Goal: Task Accomplishment & Management: Manage account settings

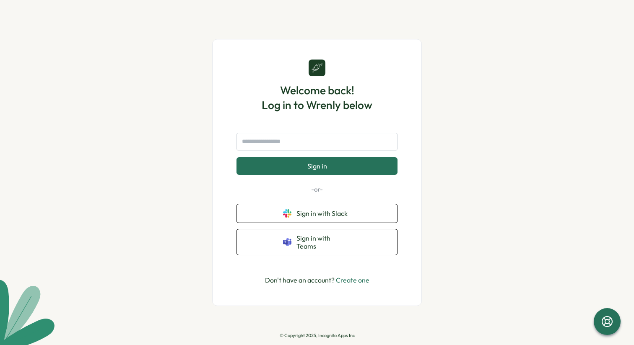
click at [315, 132] on div "Welcome back! Log in to Wrenly below Sign in -or- Sign in with Slack Sign in wi…" at bounding box center [317, 173] width 169 height 226
click at [313, 148] on input "text" at bounding box center [316, 142] width 161 height 18
click at [236, 157] on button "Sign in" at bounding box center [316, 166] width 161 height 18
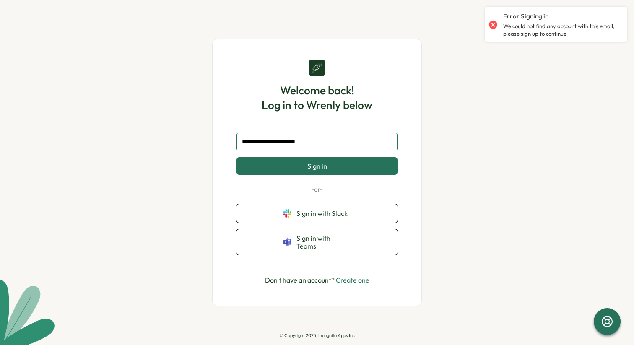
click at [303, 145] on input "**********" at bounding box center [316, 142] width 161 height 18
type input "**********"
click at [236, 157] on button "Sign in" at bounding box center [316, 166] width 161 height 18
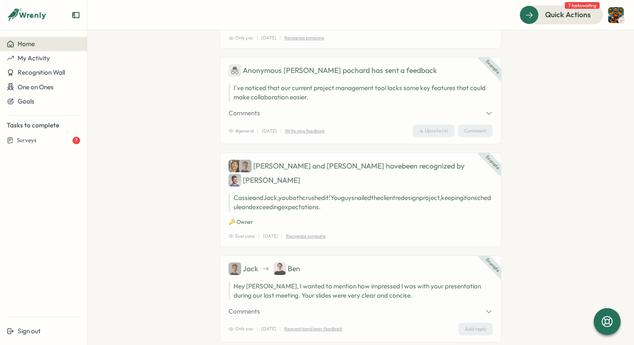
scroll to position [135, 0]
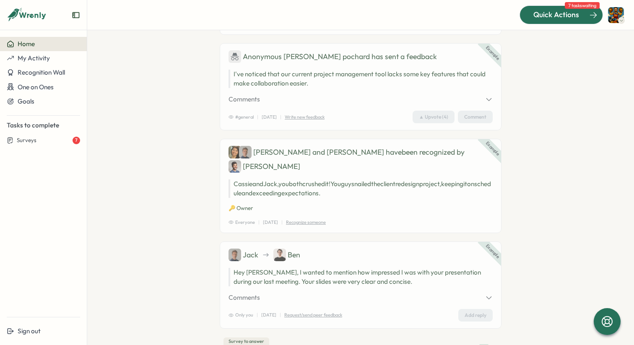
click at [563, 16] on span "Quick Actions" at bounding box center [556, 14] width 46 height 11
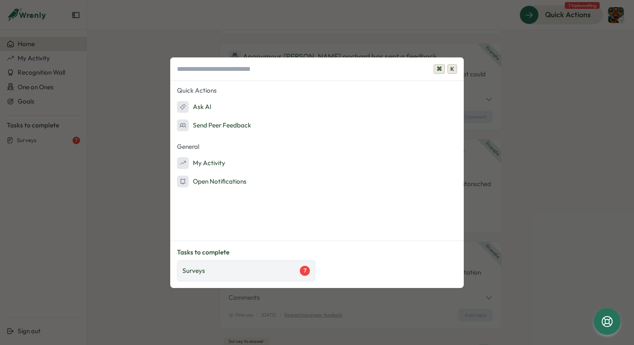
click at [210, 267] on div "Surveys 7" at bounding box center [245, 271] width 127 height 10
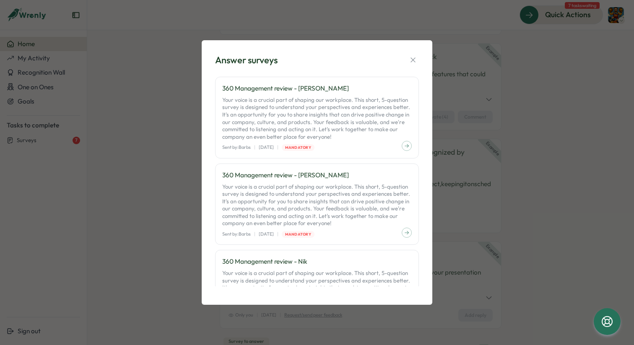
click at [123, 135] on div "Answer surveys 360 Management review - [PERSON_NAME] Your voice is a crucial pa…" at bounding box center [317, 172] width 634 height 345
click at [417, 56] on button "button" at bounding box center [413, 60] width 12 height 12
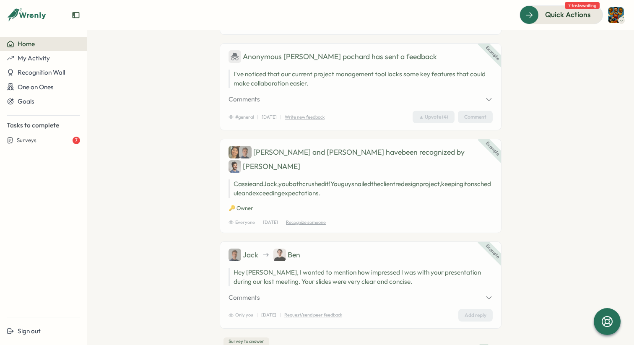
click at [620, 15] on img at bounding box center [616, 15] width 16 height 16
click at [47, 62] on button "My Activity" at bounding box center [43, 58] width 87 height 14
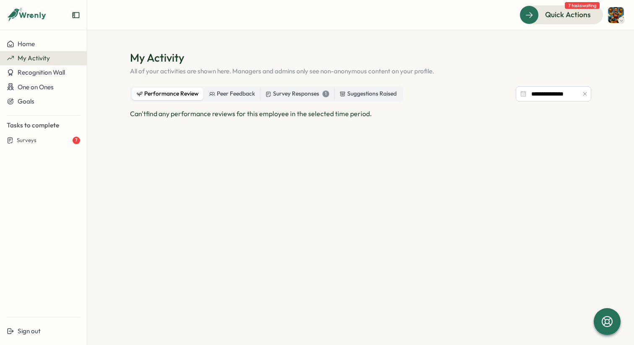
click at [289, 102] on div "**********" at bounding box center [360, 191] width 461 height 211
click at [289, 94] on div "Survey Responses 1" at bounding box center [297, 93] width 64 height 9
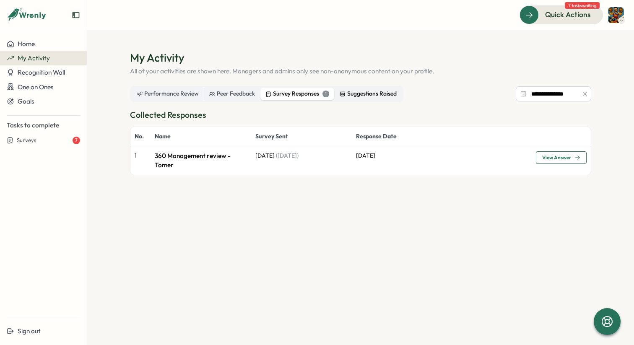
click at [377, 95] on div "Suggestions Raised" at bounding box center [368, 93] width 57 height 9
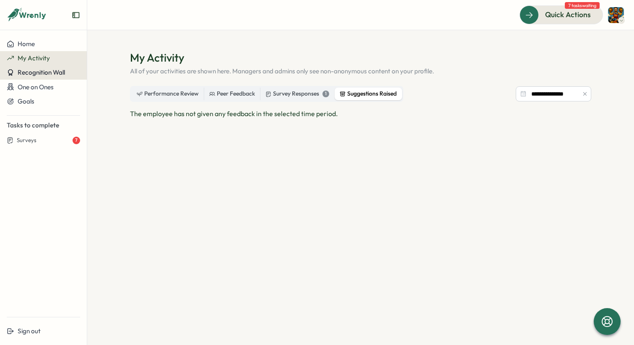
click at [8, 69] on icon at bounding box center [11, 73] width 8 height 8
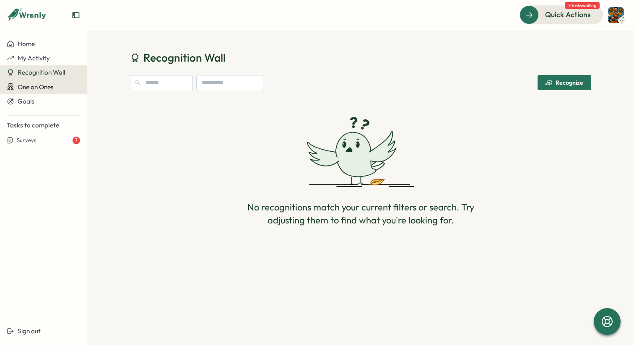
click at [21, 91] on button "One on Ones" at bounding box center [43, 87] width 87 height 15
click at [26, 152] on div "Home My Activity Recognition Wall One on Ones Goals Tasks to complete Surveys 7" at bounding box center [43, 173] width 87 height 273
click at [34, 42] on span "Home" at bounding box center [26, 44] width 17 height 8
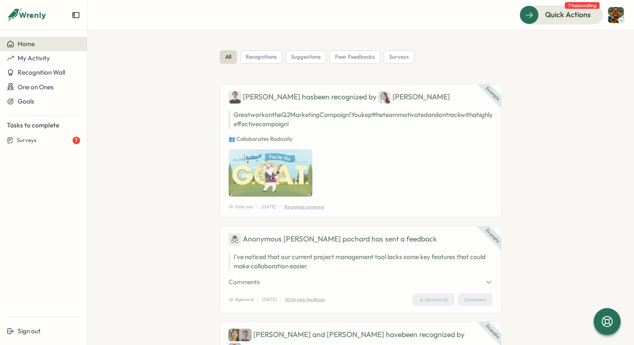
click at [610, 10] on img at bounding box center [616, 15] width 16 height 16
